Goal: Information Seeking & Learning: Learn about a topic

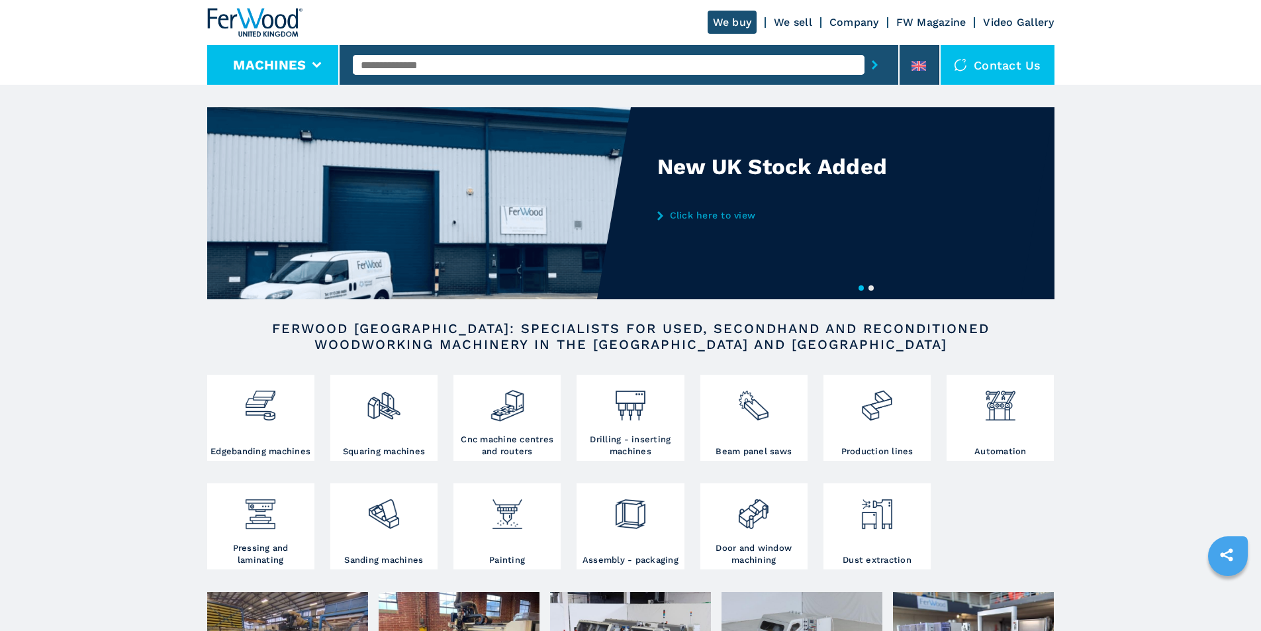
click at [322, 66] on li "Machines" at bounding box center [273, 65] width 133 height 40
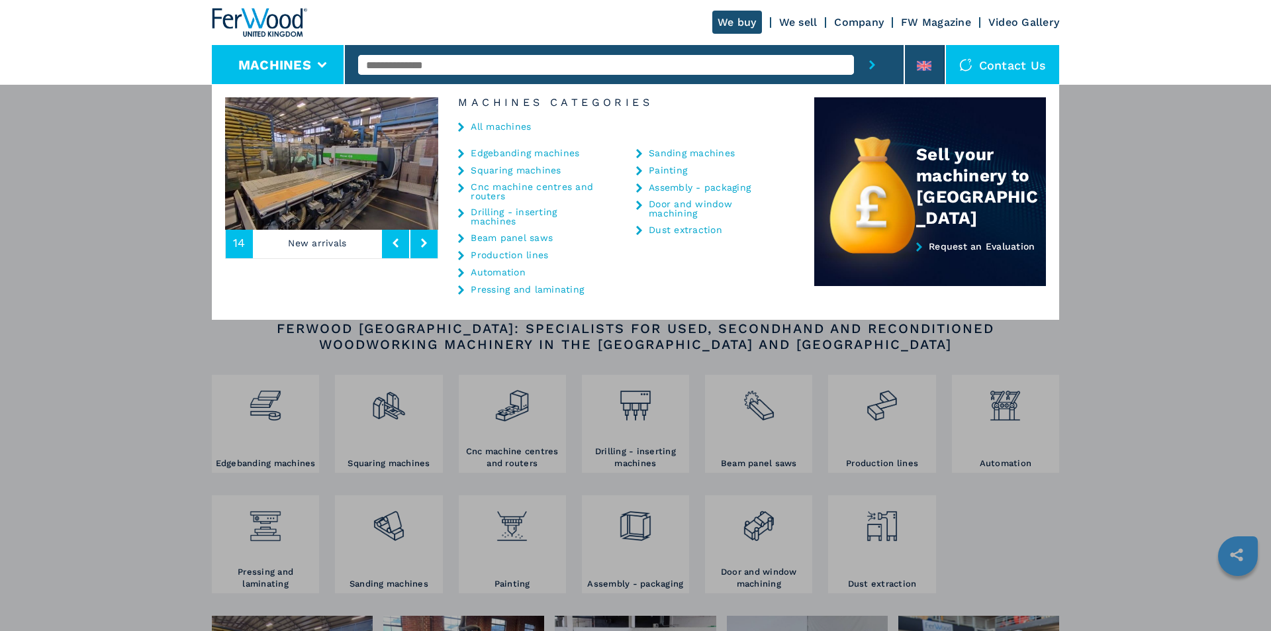
click at [322, 66] on icon at bounding box center [321, 65] width 9 height 6
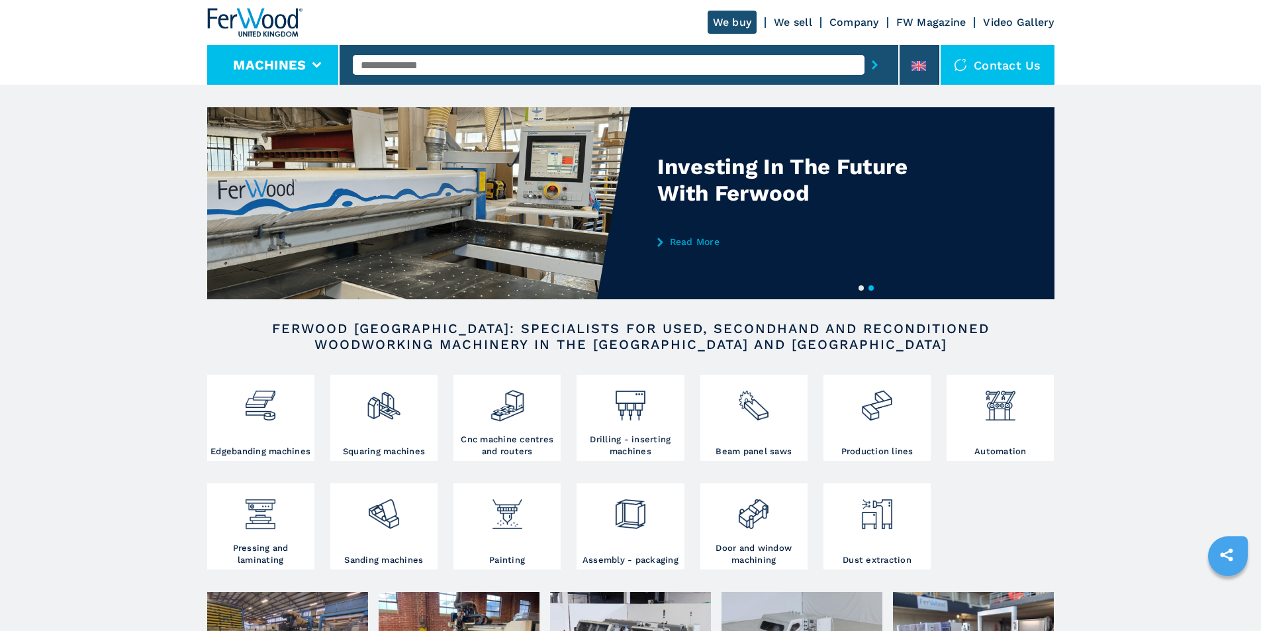
click at [318, 60] on li "Machines" at bounding box center [273, 65] width 133 height 40
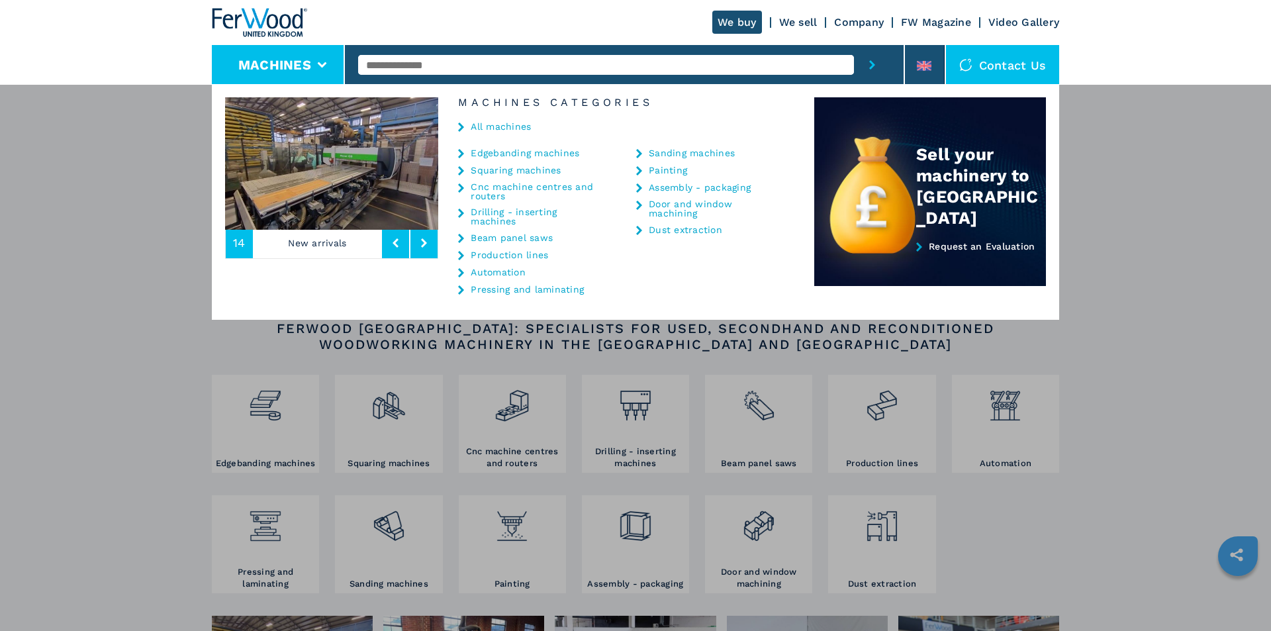
click at [460, 126] on icon at bounding box center [461, 126] width 6 height 9
click at [106, 191] on div "**********" at bounding box center [635, 399] width 1271 height 631
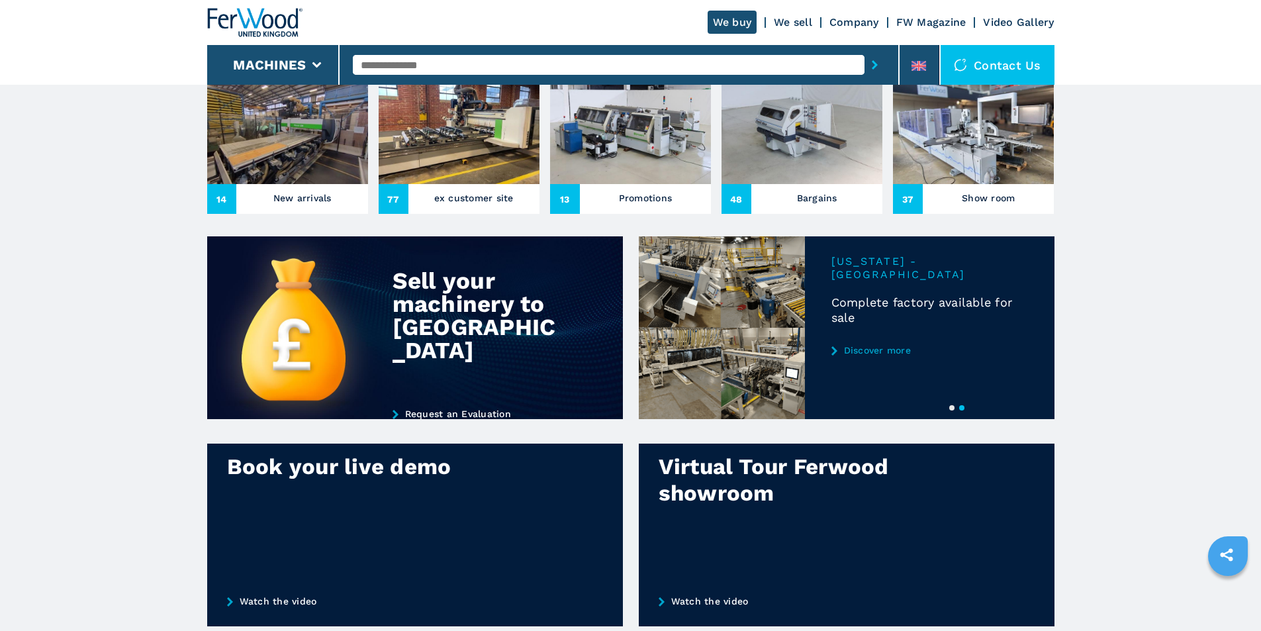
scroll to position [530, 0]
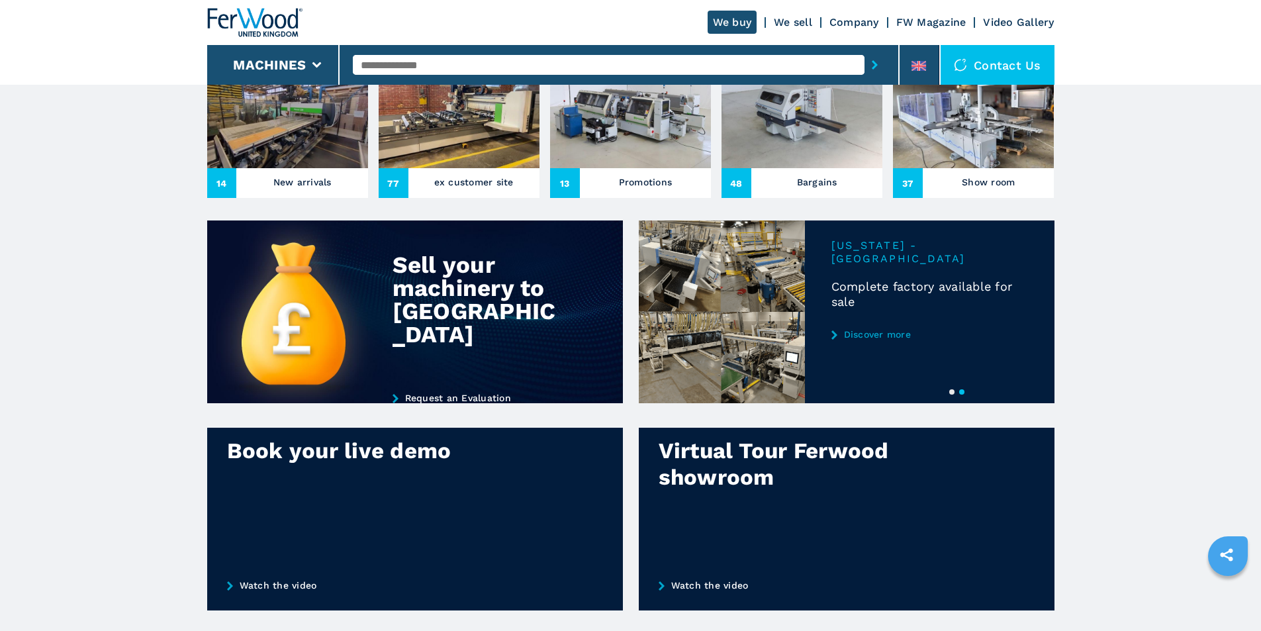
click at [861, 340] on link "Discover more" at bounding box center [930, 334] width 197 height 11
click at [893, 340] on link "Discover more" at bounding box center [930, 334] width 197 height 11
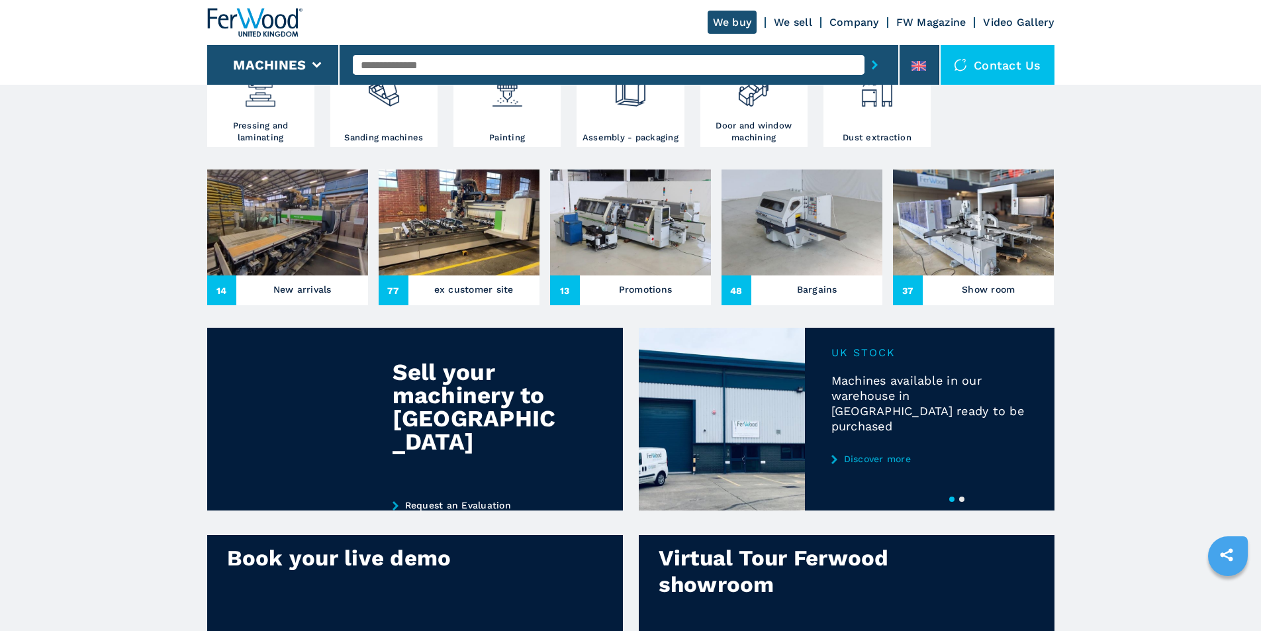
scroll to position [463, 0]
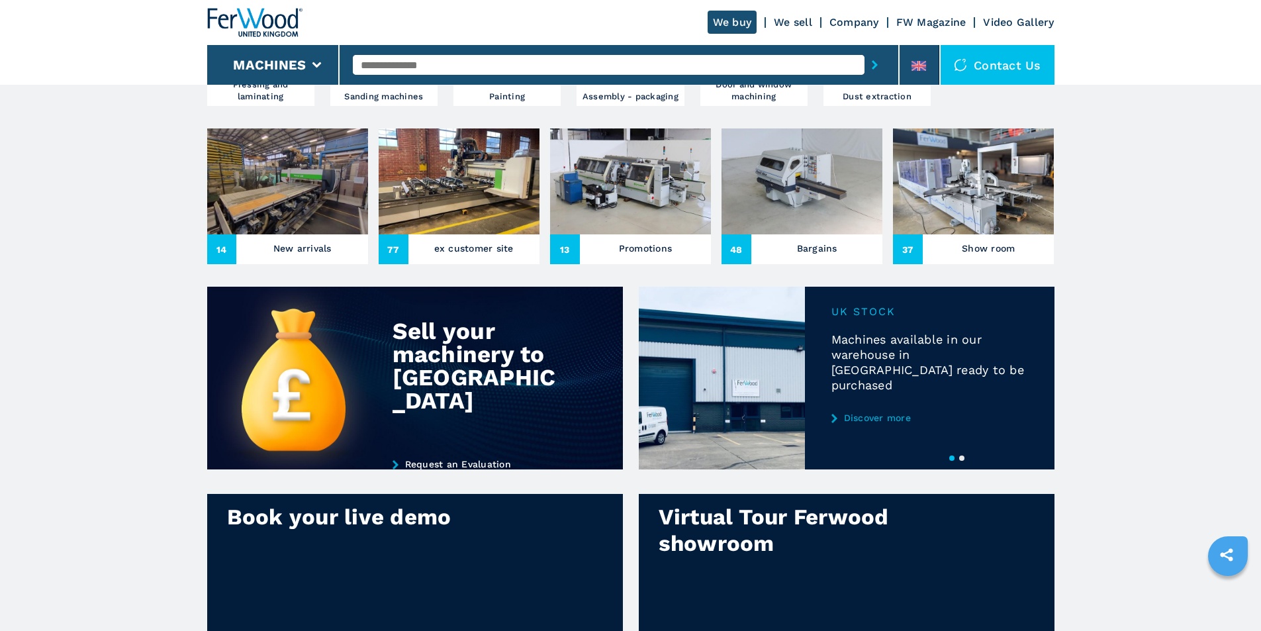
click at [963, 461] on button "2" at bounding box center [961, 458] width 5 height 5
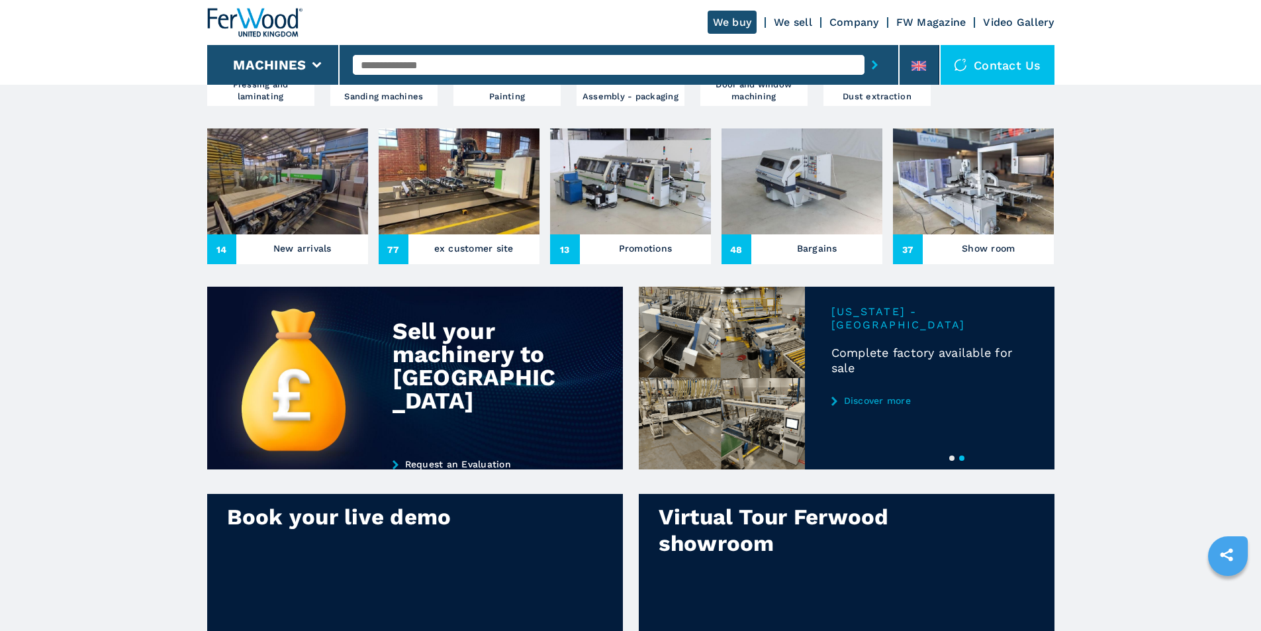
click at [863, 406] on link "Discover more" at bounding box center [930, 400] width 197 height 11
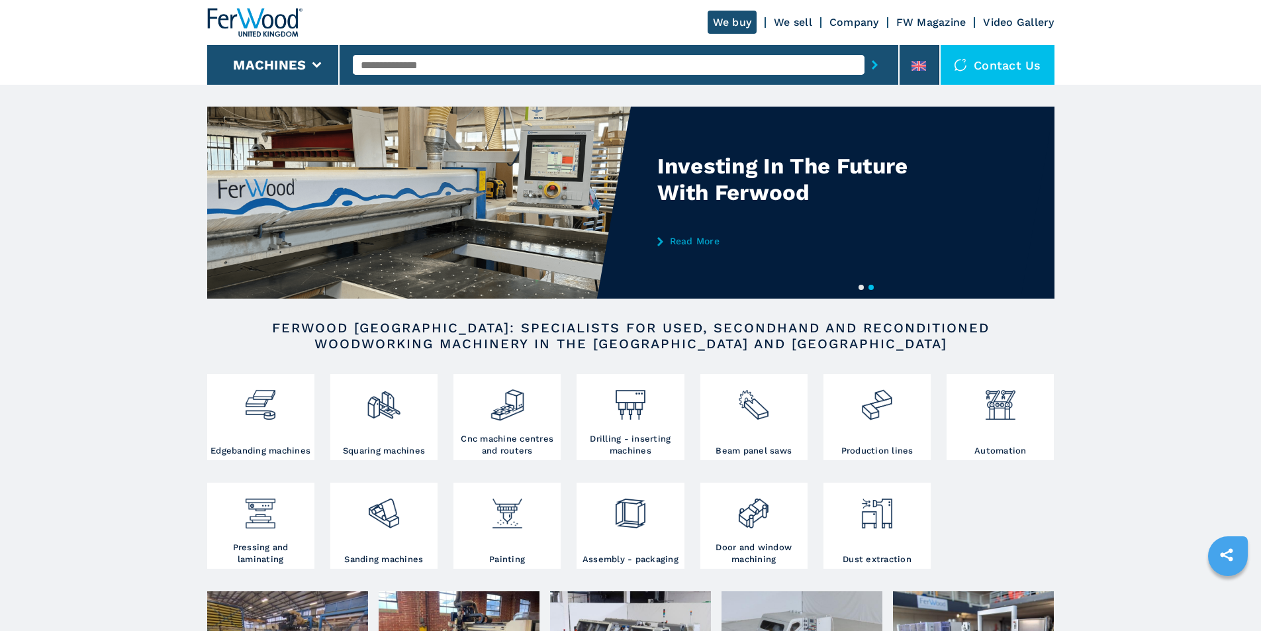
scroll to position [0, 0]
click at [794, 19] on link "We sell" at bounding box center [793, 22] width 38 height 13
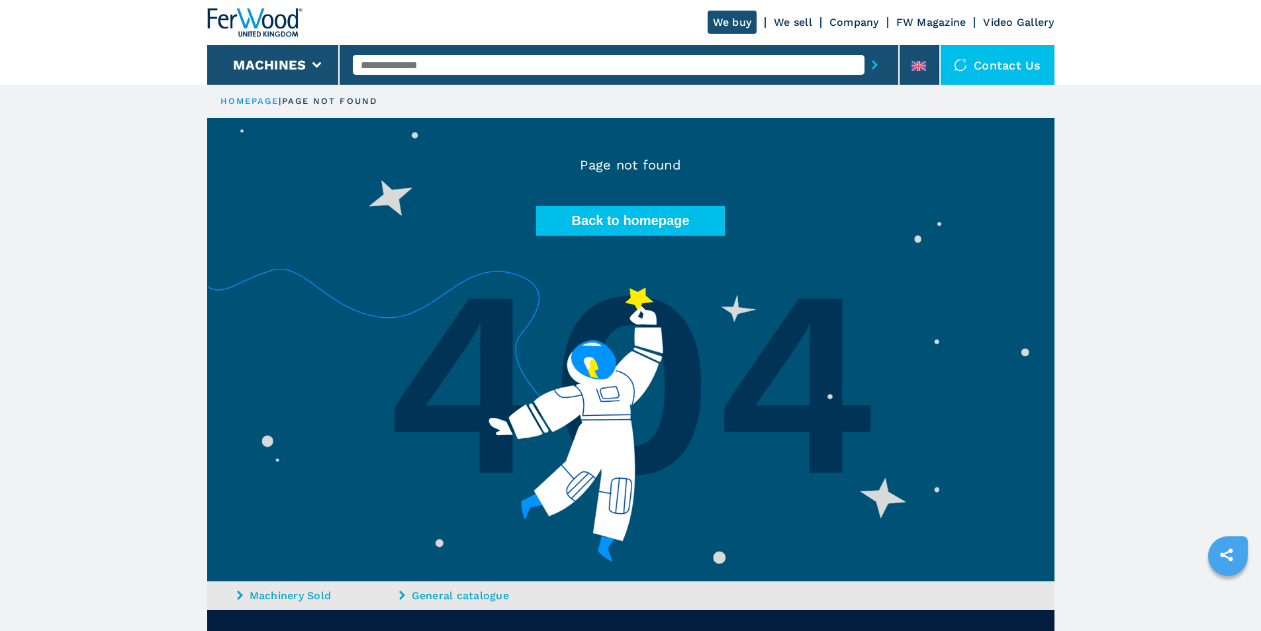
click at [787, 21] on link "We sell" at bounding box center [793, 22] width 38 height 13
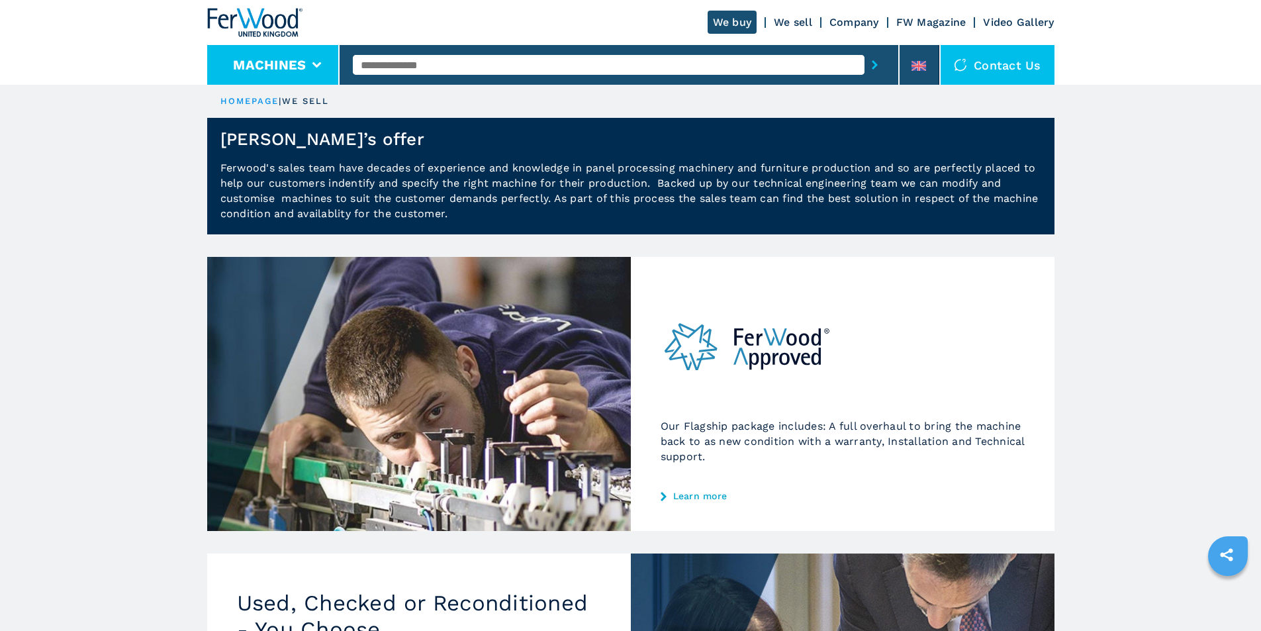
click at [311, 66] on li "Machines" at bounding box center [273, 65] width 133 height 40
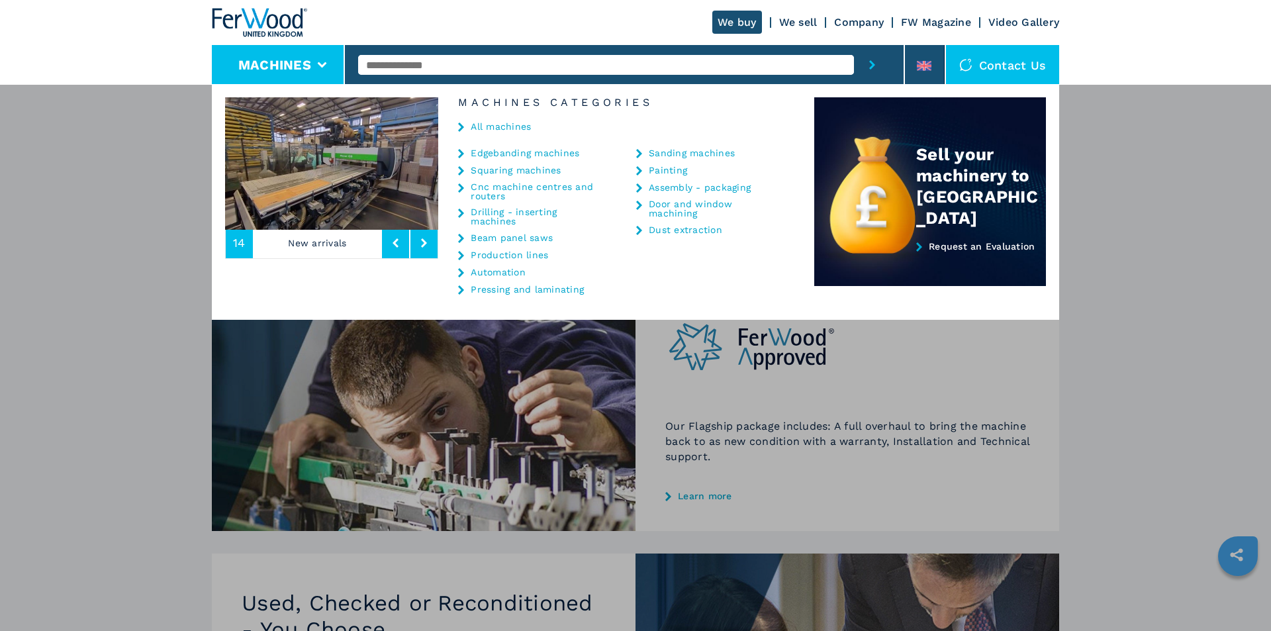
click at [427, 244] on icon at bounding box center [424, 242] width 6 height 9
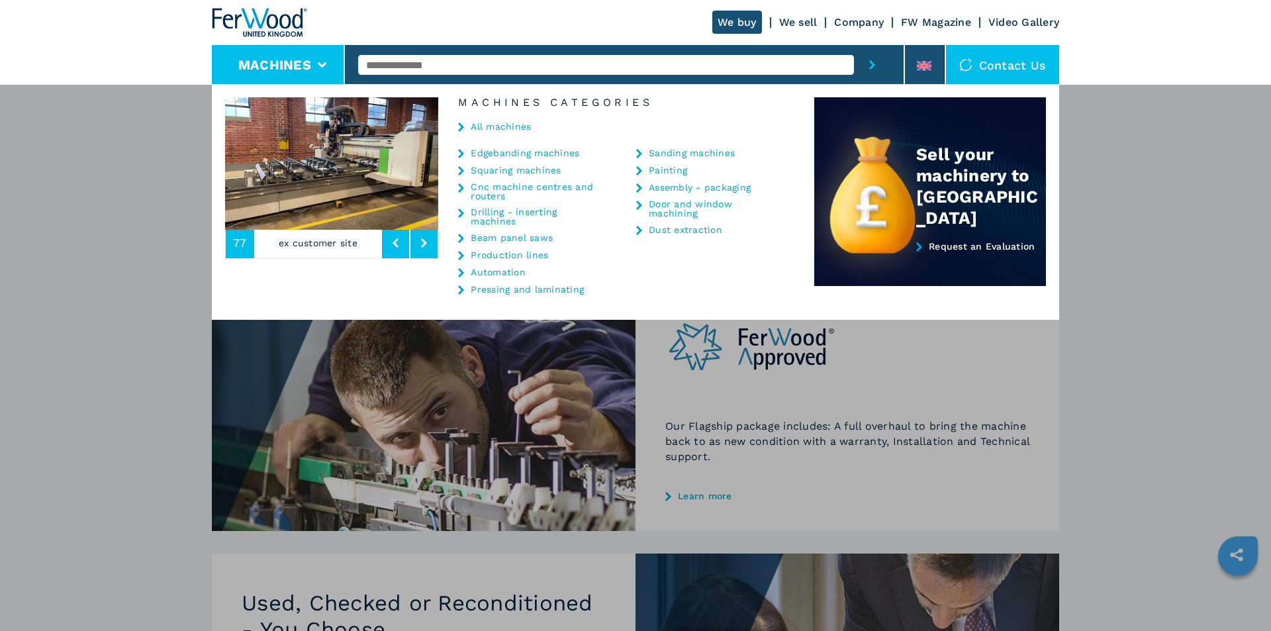
click at [427, 244] on icon at bounding box center [424, 242] width 6 height 9
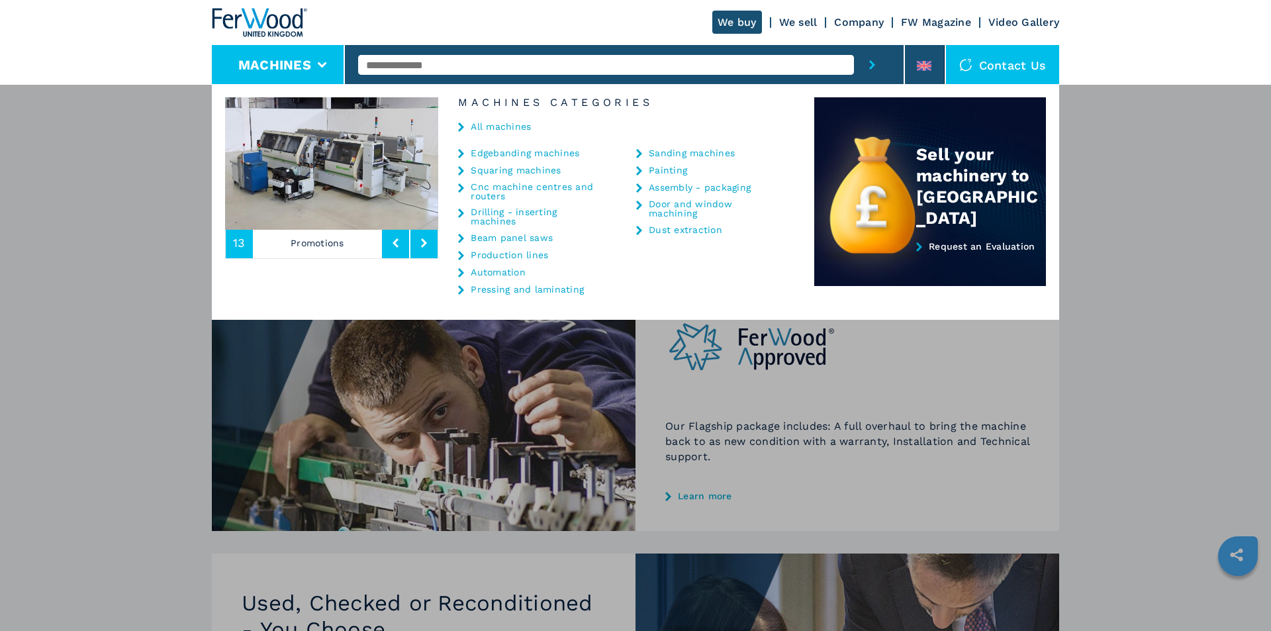
click at [427, 244] on icon at bounding box center [424, 242] width 6 height 9
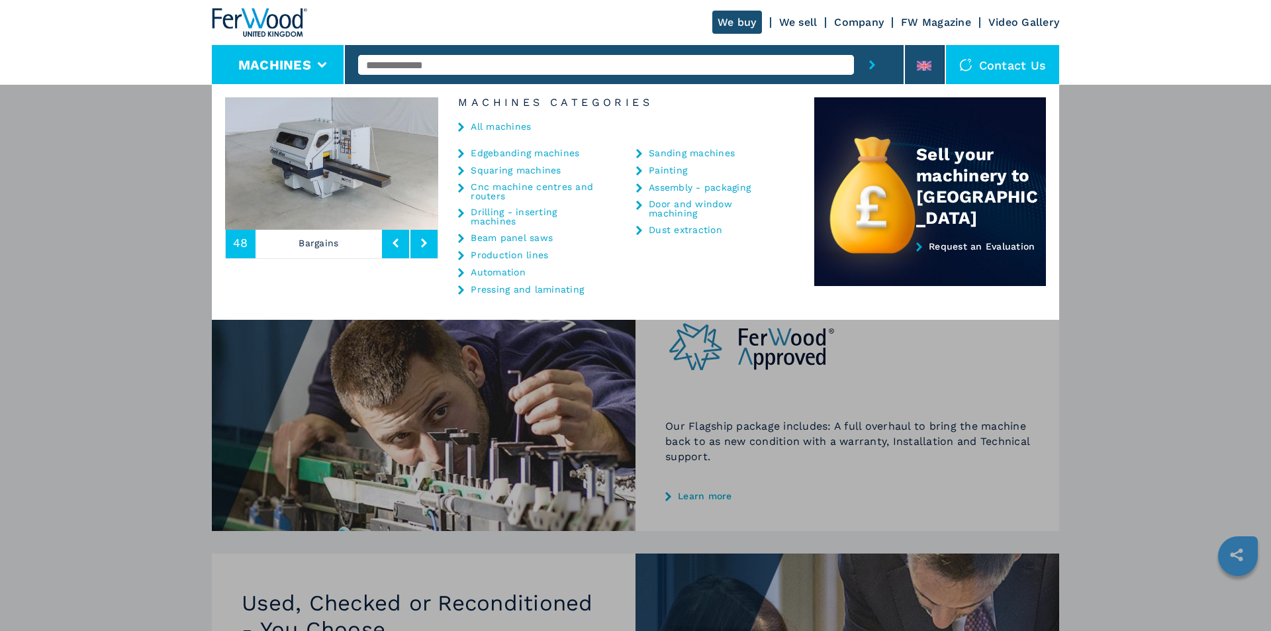
click at [427, 244] on icon at bounding box center [424, 242] width 6 height 9
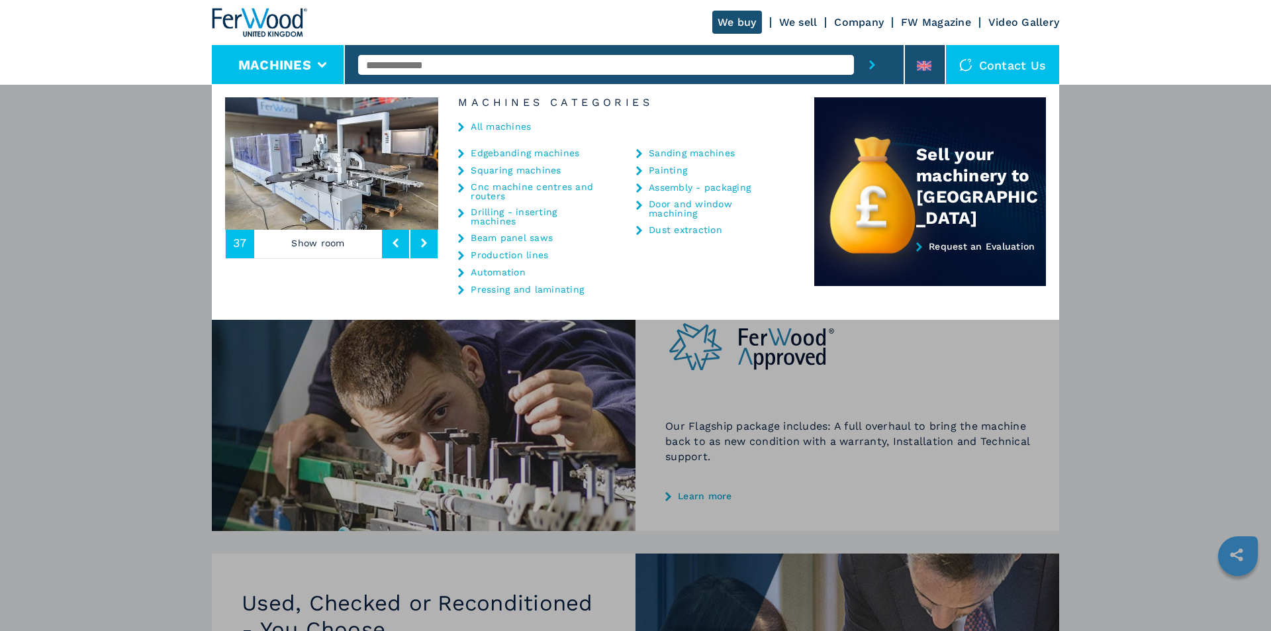
click at [427, 244] on icon at bounding box center [424, 242] width 6 height 9
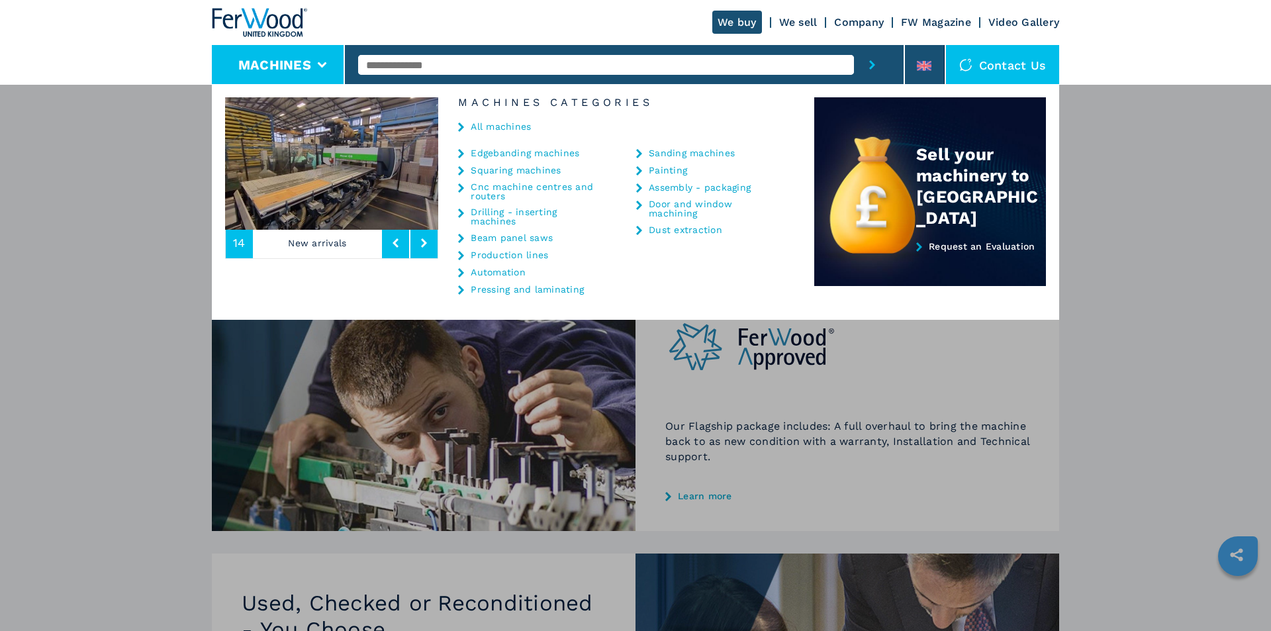
click at [427, 244] on icon at bounding box center [424, 242] width 6 height 9
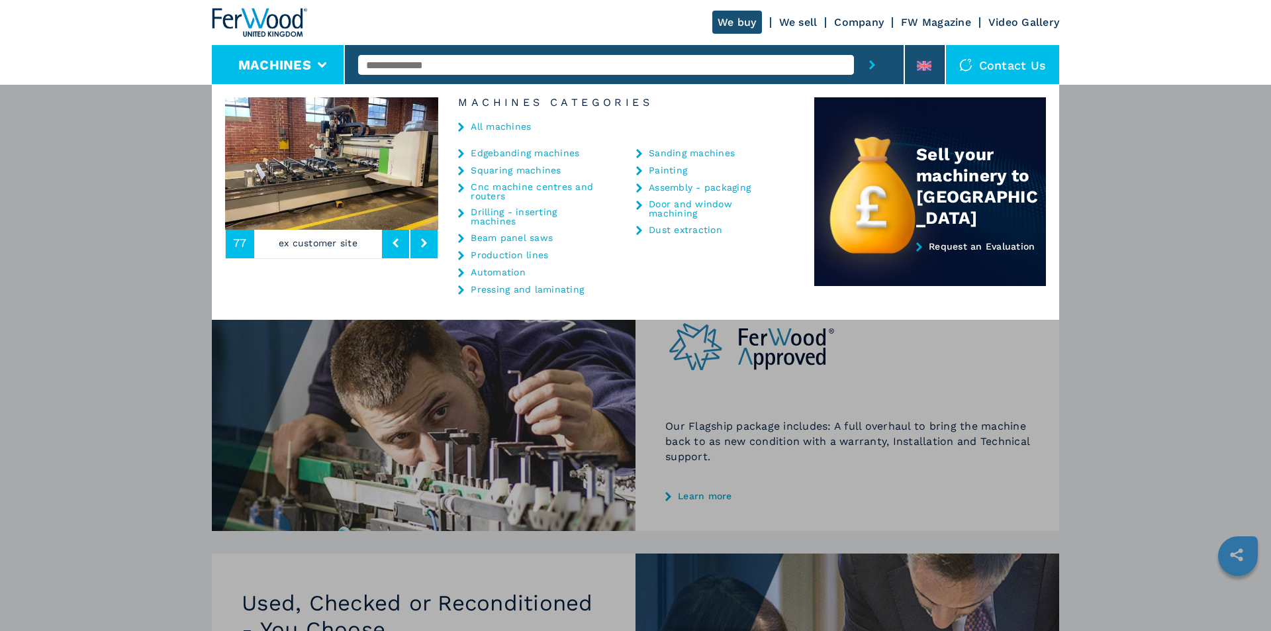
click at [427, 244] on icon at bounding box center [424, 242] width 6 height 9
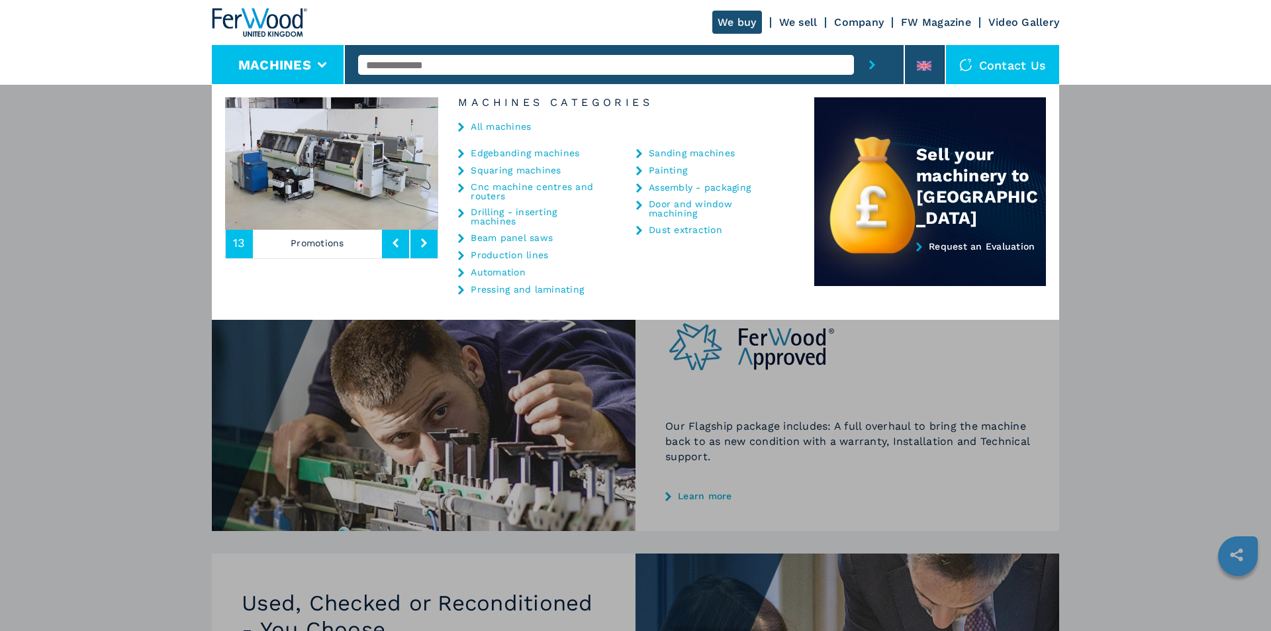
click at [427, 244] on icon at bounding box center [424, 242] width 6 height 9
click at [493, 126] on link "All machines" at bounding box center [501, 126] width 60 height 9
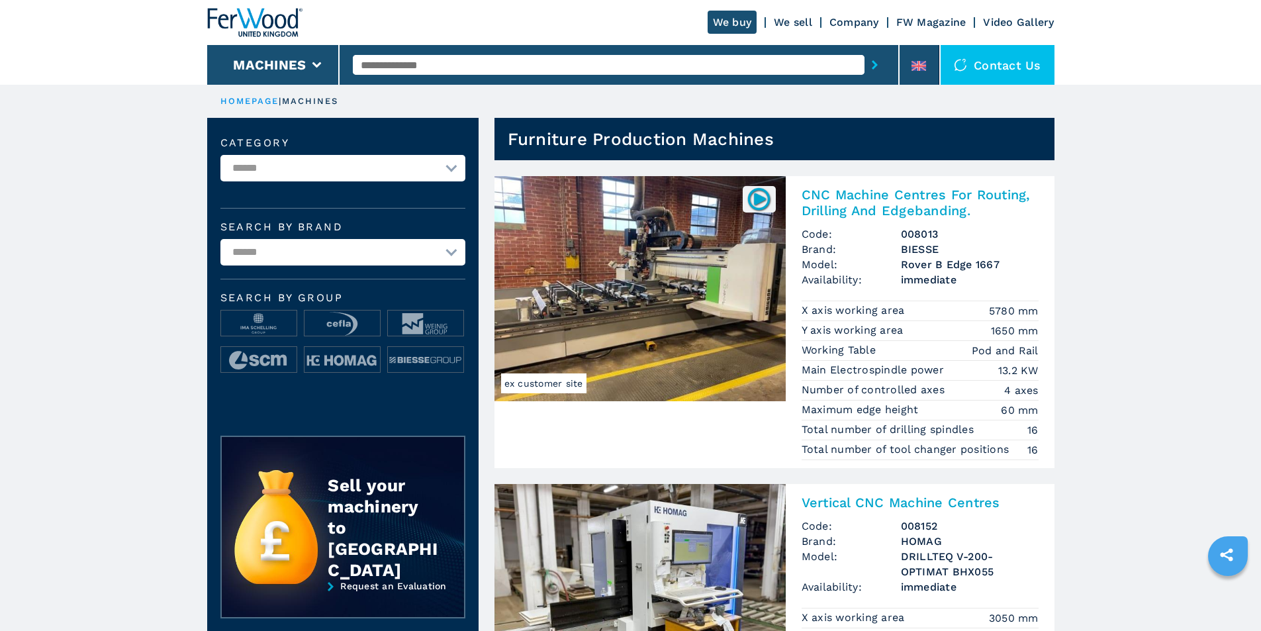
click at [452, 173] on select "**********" at bounding box center [342, 168] width 245 height 26
click at [449, 255] on select "**********" at bounding box center [342, 252] width 245 height 26
click at [340, 360] on img at bounding box center [342, 360] width 75 height 26
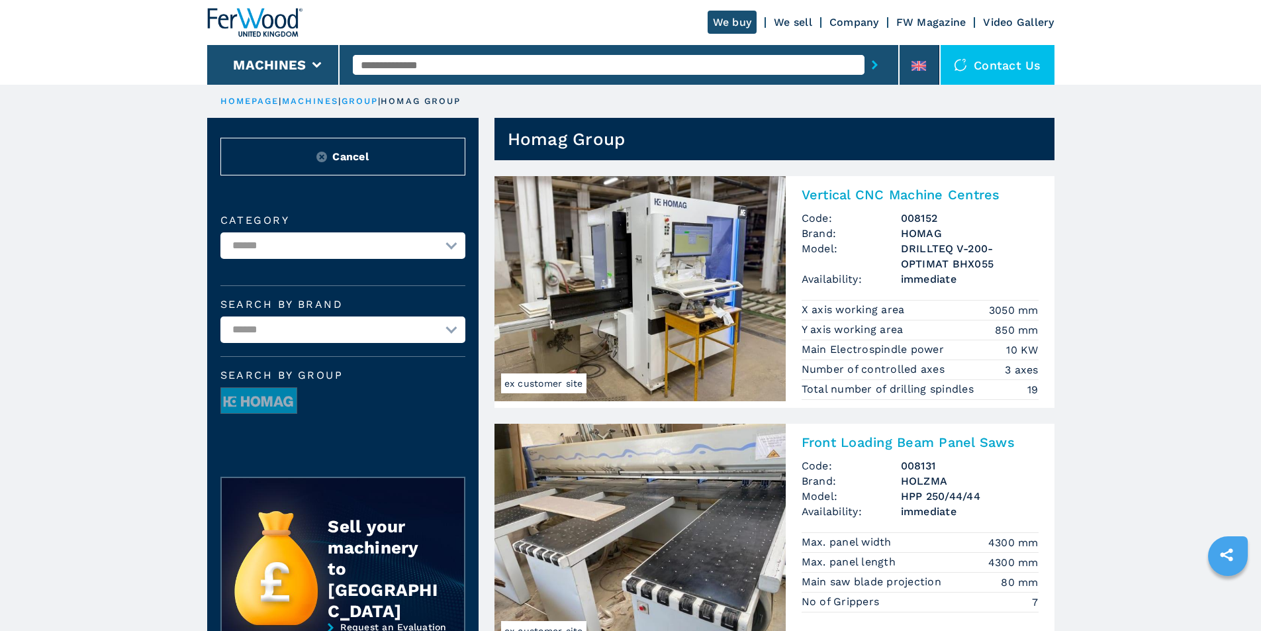
click at [450, 64] on input "text" at bounding box center [609, 65] width 512 height 20
type input "***"
click at [865, 50] on button "submit-button" at bounding box center [875, 65] width 21 height 30
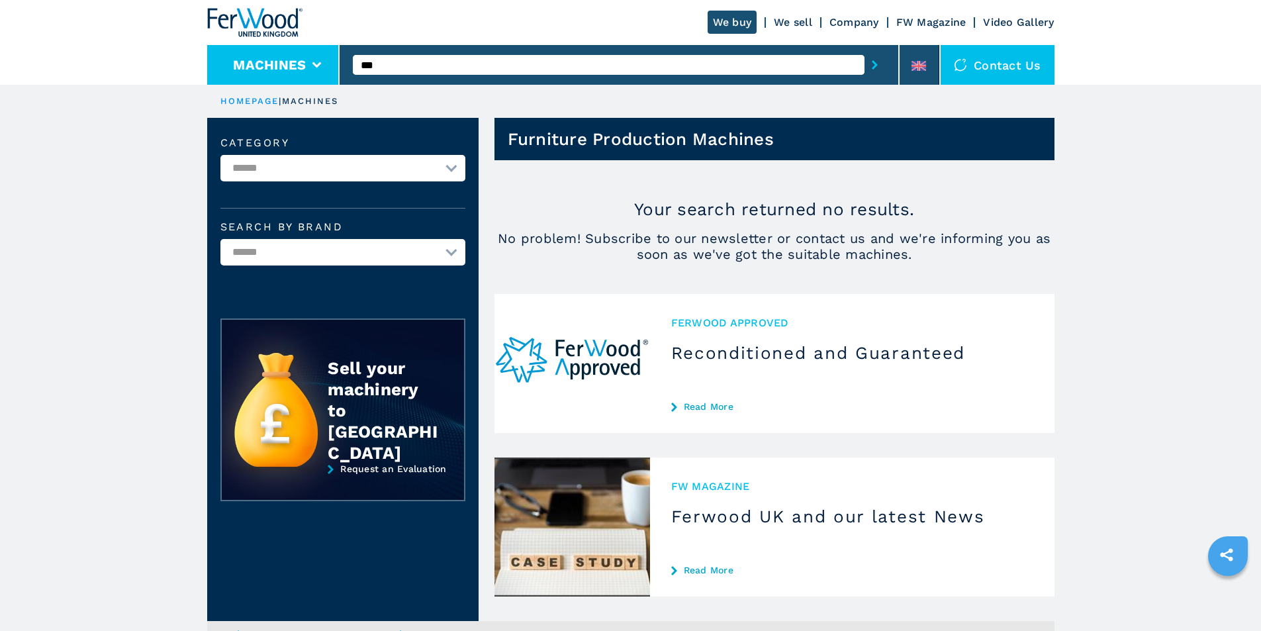
drag, startPoint x: 414, startPoint y: 63, endPoint x: 338, endPoint y: 65, distance: 76.2
click at [338, 65] on div "We buy We sell Company FW Magazine Video Gallery Machines *** Contact us" at bounding box center [631, 42] width 848 height 85
